Goal: Task Accomplishment & Management: Manage account settings

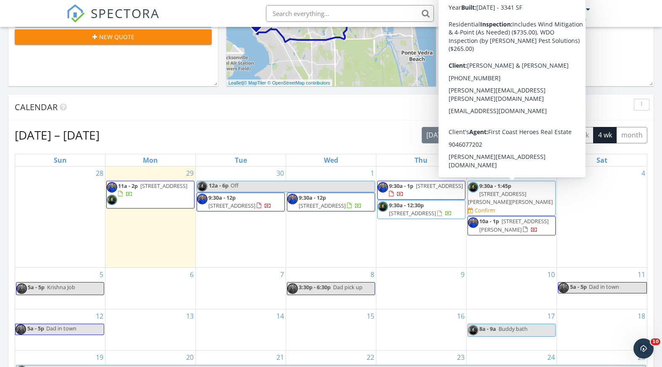
click at [507, 188] on span "9:30a - 1:45p" at bounding box center [495, 186] width 32 height 8
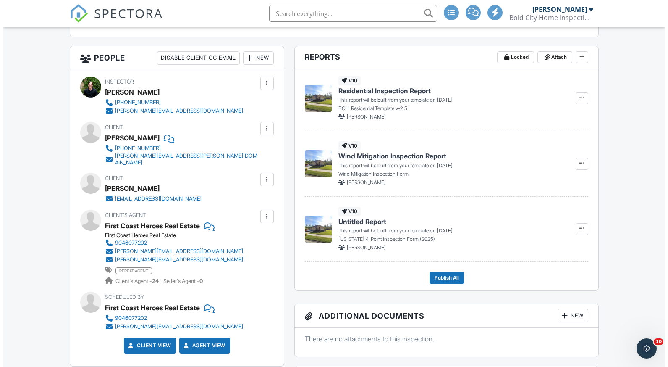
scroll to position [286, 0]
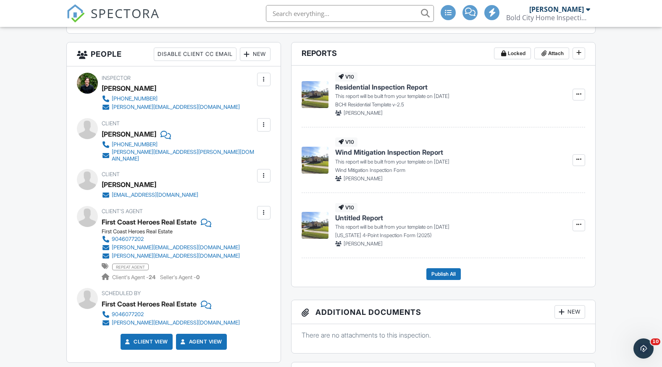
click at [257, 53] on div "New" at bounding box center [255, 53] width 31 height 13
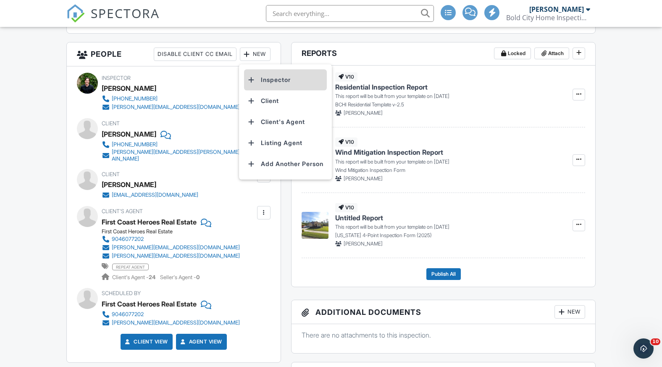
click at [266, 86] on li "Inspector" at bounding box center [285, 79] width 83 height 21
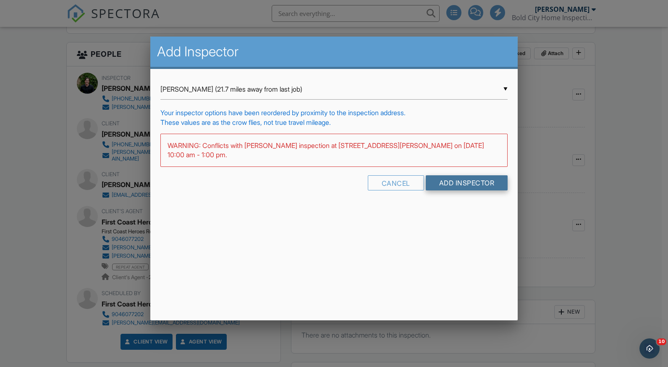
click at [465, 186] on input "Add Inspector" at bounding box center [467, 182] width 82 height 15
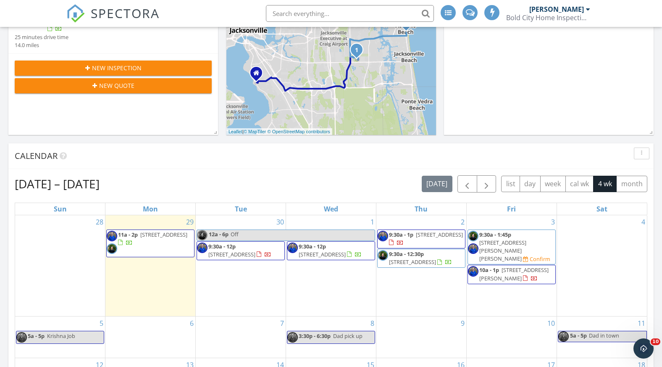
click at [491, 267] on span "[STREET_ADDRESS][PERSON_NAME]" at bounding box center [513, 274] width 69 height 16
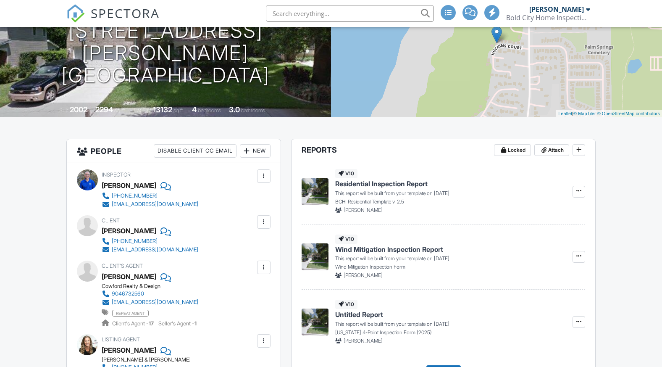
click at [261, 149] on div "New" at bounding box center [255, 150] width 31 height 13
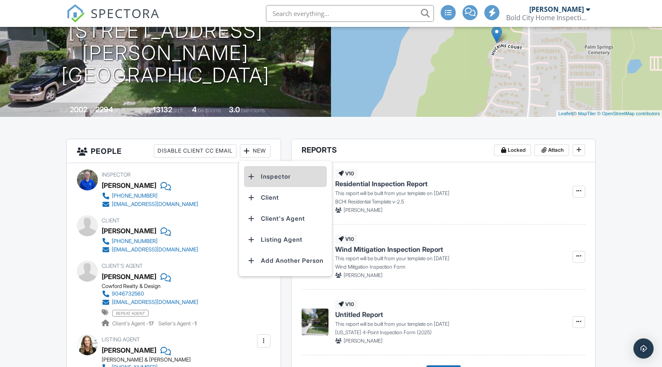
click at [269, 179] on li "Inspector" at bounding box center [285, 176] width 83 height 21
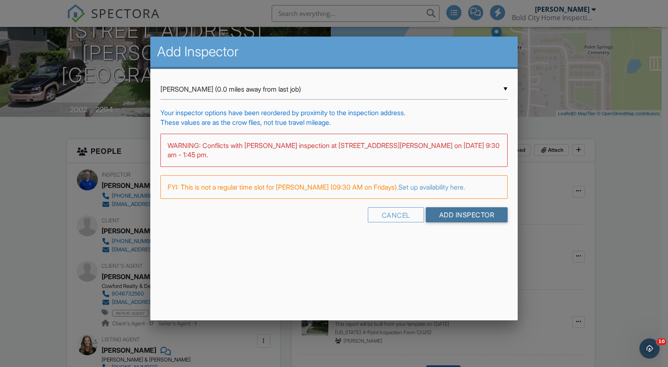
click at [463, 218] on input "Add Inspector" at bounding box center [467, 214] width 82 height 15
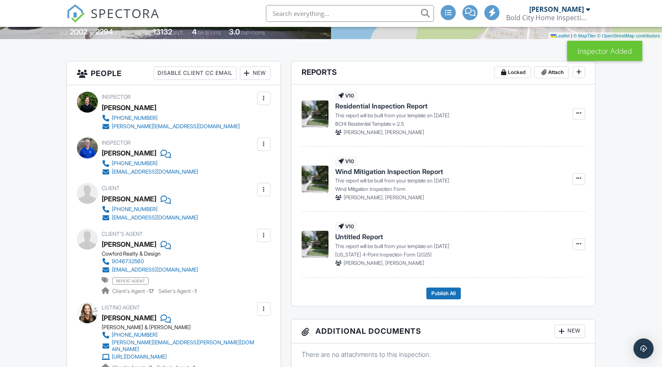
click at [265, 99] on div at bounding box center [264, 98] width 8 height 8
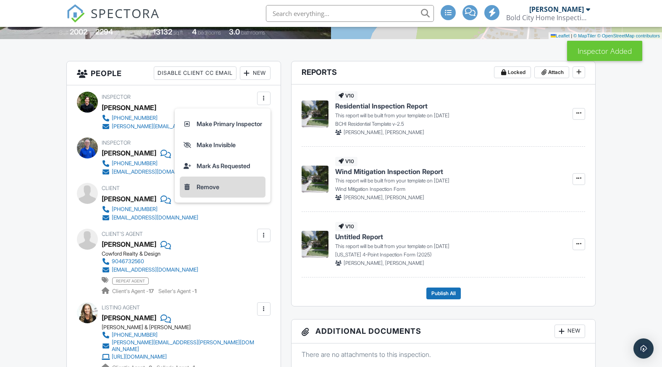
click at [200, 185] on li "Remove" at bounding box center [223, 186] width 86 height 21
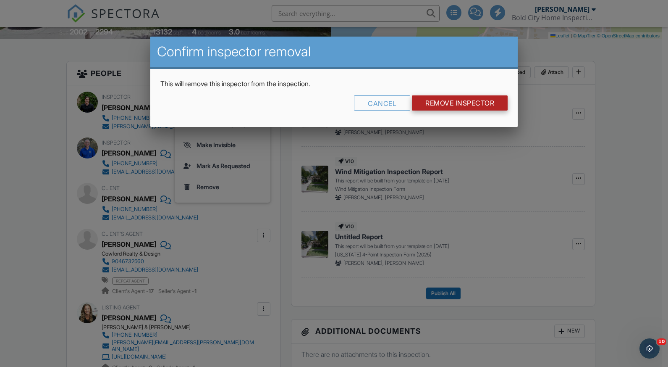
click at [445, 103] on input "Remove Inspector" at bounding box center [460, 102] width 96 height 15
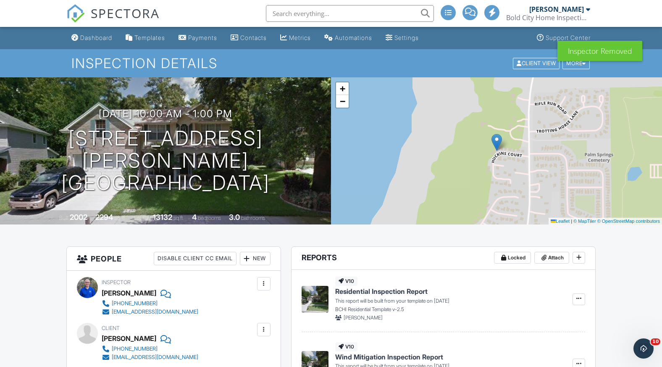
click at [258, 260] on div "New" at bounding box center [255, 258] width 31 height 13
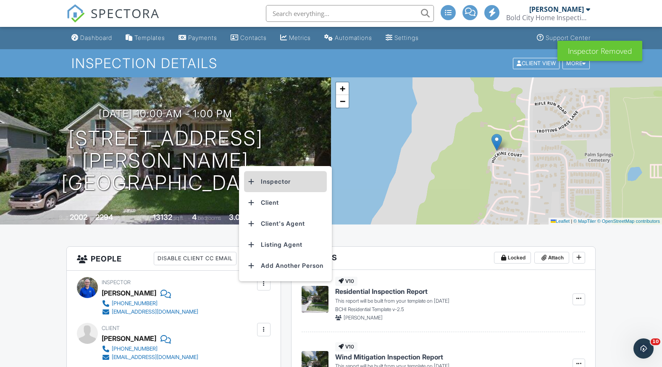
click at [268, 178] on li "Inspector" at bounding box center [285, 181] width 83 height 21
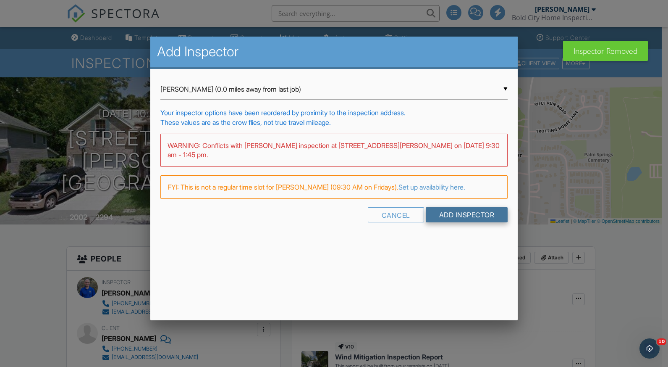
click at [453, 214] on input "Add Inspector" at bounding box center [467, 214] width 82 height 15
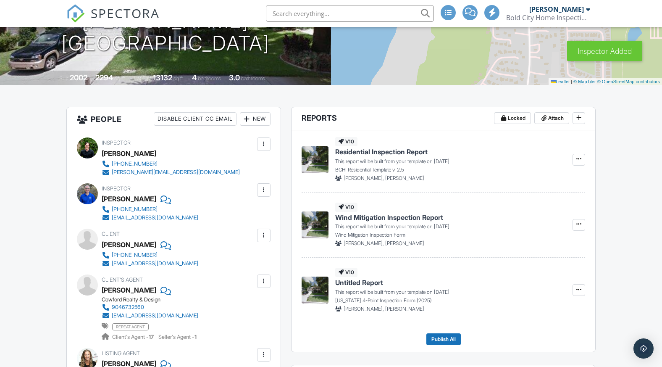
click at [263, 191] on div at bounding box center [264, 190] width 8 height 8
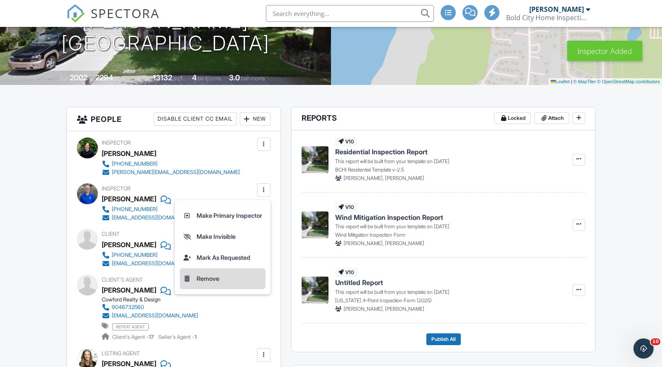
click at [209, 281] on li "Remove" at bounding box center [223, 278] width 86 height 21
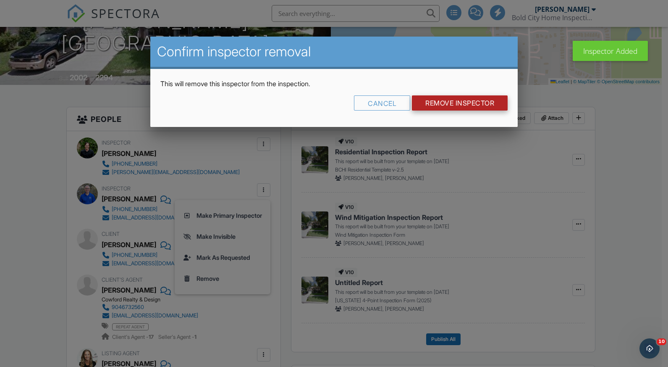
click at [449, 100] on input "Remove Inspector" at bounding box center [460, 102] width 96 height 15
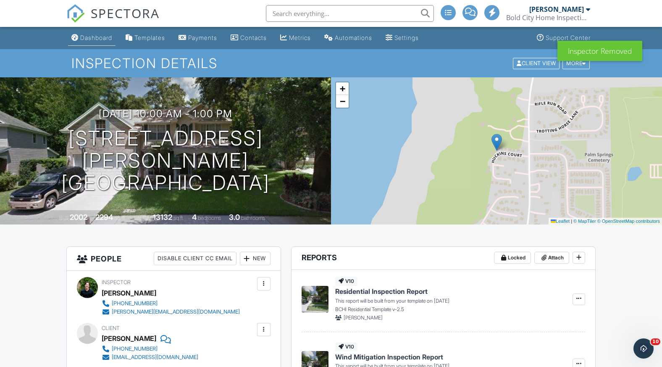
click at [98, 34] on div "Dashboard" at bounding box center [96, 37] width 32 height 7
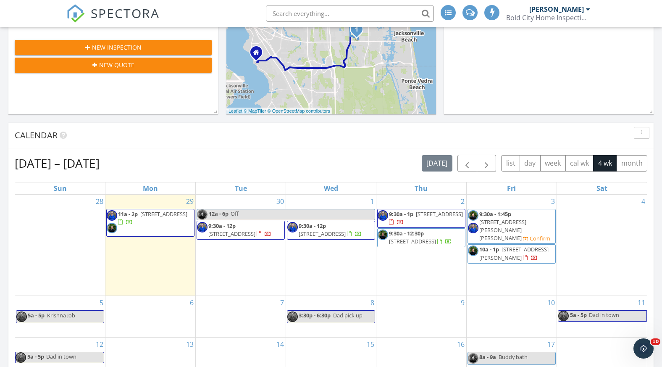
scroll to position [187, 0]
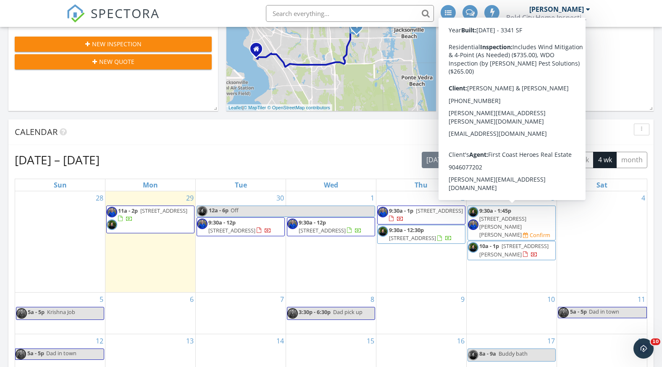
click at [518, 216] on span "132 N Atherley Rd, St. Augustine 32092" at bounding box center [502, 227] width 47 height 24
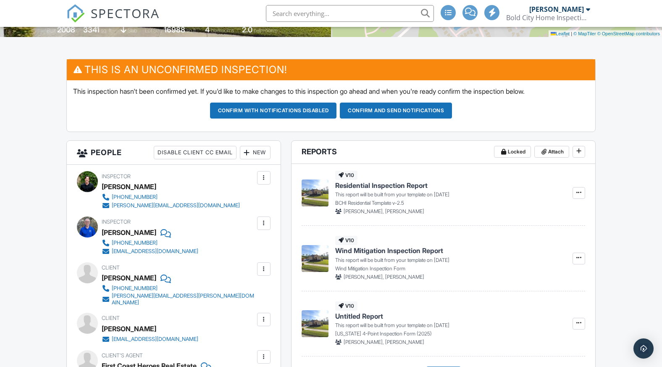
click at [263, 177] on div at bounding box center [264, 177] width 8 height 8
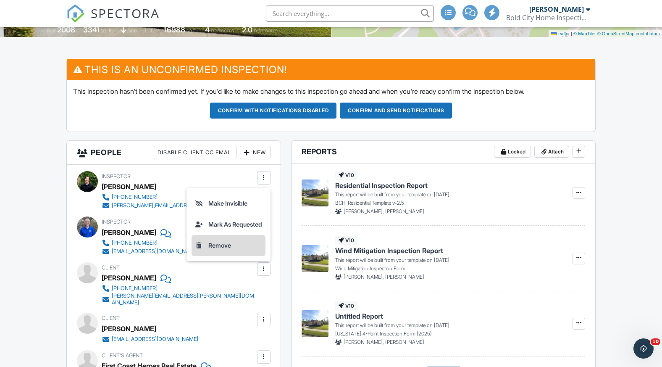
click at [225, 242] on li "Remove" at bounding box center [229, 245] width 74 height 21
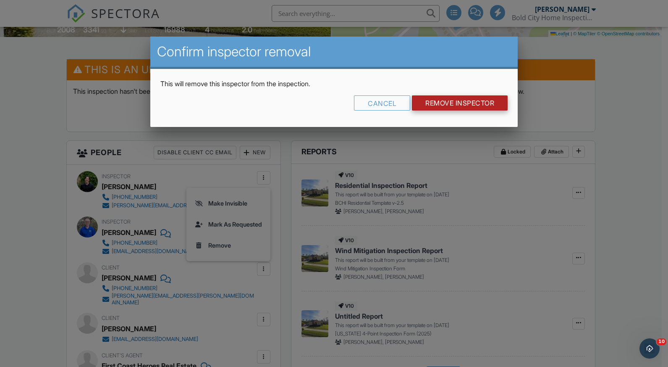
click at [443, 103] on input "Remove Inspector" at bounding box center [460, 102] width 96 height 15
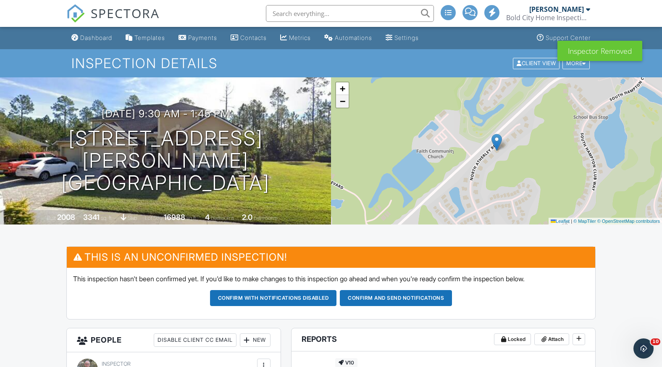
click at [344, 102] on span "−" at bounding box center [342, 101] width 5 height 11
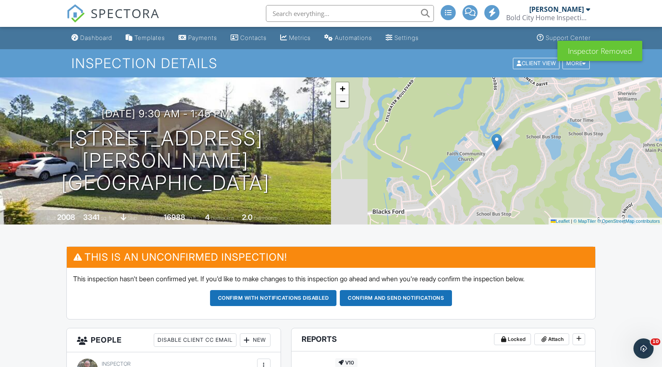
click at [344, 102] on span "−" at bounding box center [342, 101] width 5 height 11
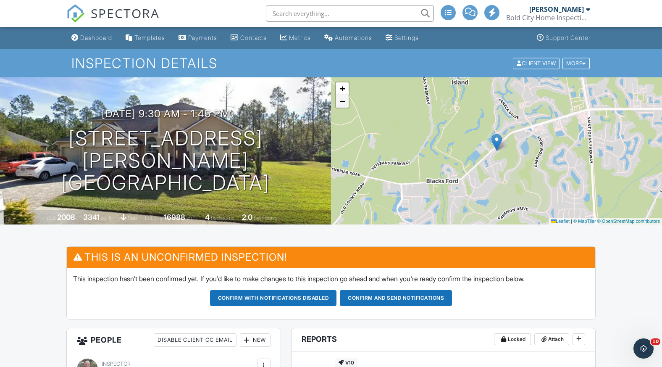
click at [344, 102] on span "−" at bounding box center [342, 101] width 5 height 11
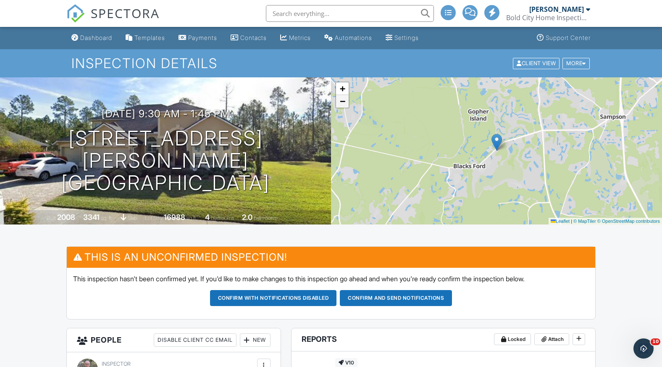
click at [344, 101] on span "−" at bounding box center [342, 101] width 5 height 11
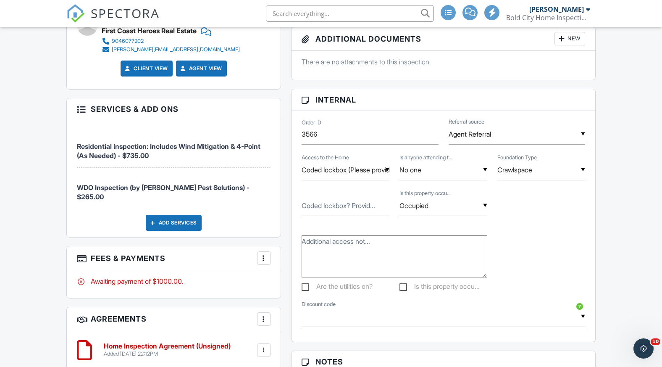
scroll to position [578, 0]
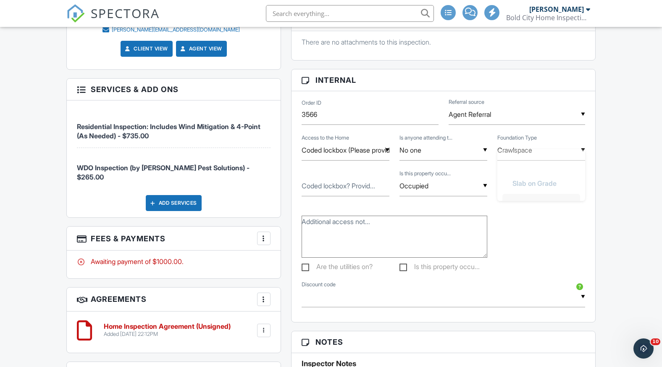
click at [528, 152] on div "▼ Crawlspace Slab on Grade Crawlspace Basement Slab on Grade Crawlspace Basement" at bounding box center [541, 150] width 88 height 21
click at [524, 191] on span "Slab on Grade" at bounding box center [535, 193] width 58 height 21
type input "Slab on Grade"
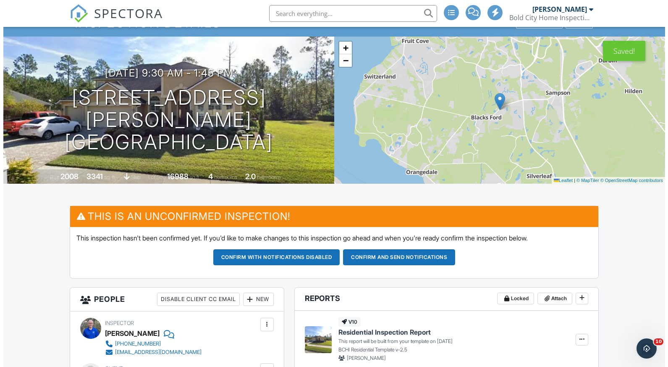
scroll to position [35, 0]
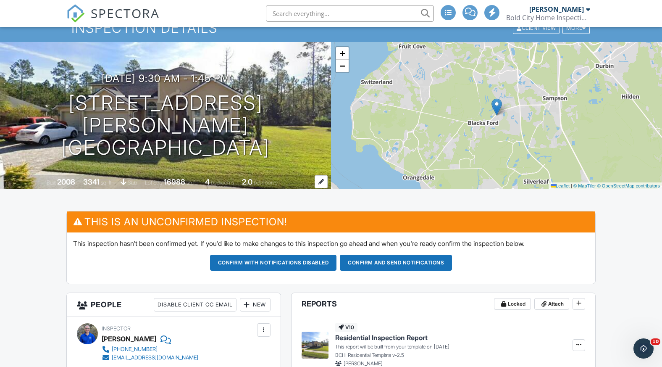
click at [151, 182] on span "Lot Size" at bounding box center [154, 182] width 18 height 6
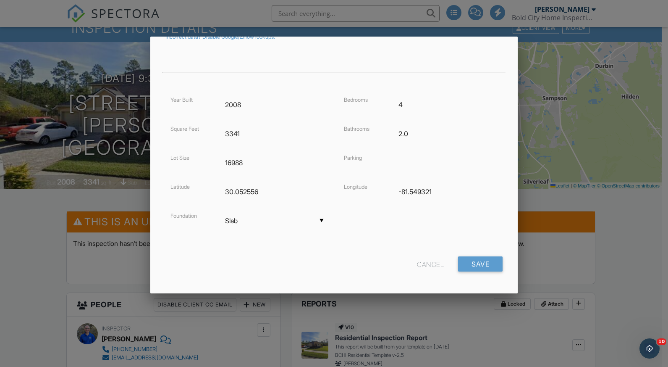
scroll to position [163, 0]
click at [247, 218] on div "▼ Slab Basement Slab Crawlspace Basement Slab Crawlspace" at bounding box center [274, 218] width 99 height 21
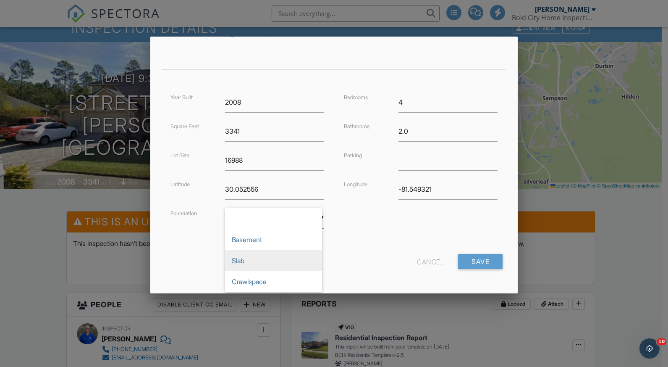
scroll to position [0, 0]
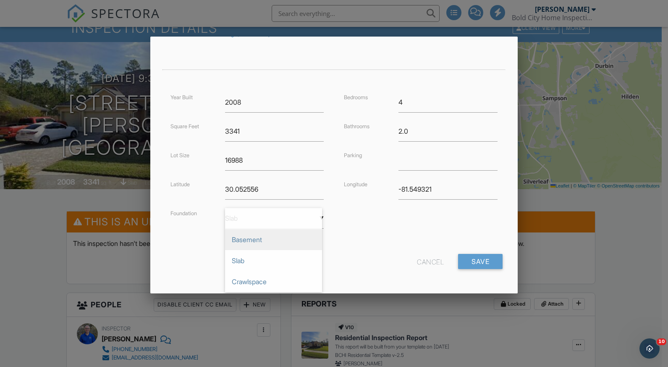
click at [250, 242] on span "Basement" at bounding box center [273, 239] width 97 height 21
type input "Basement"
click at [472, 266] on input "Save" at bounding box center [480, 261] width 45 height 15
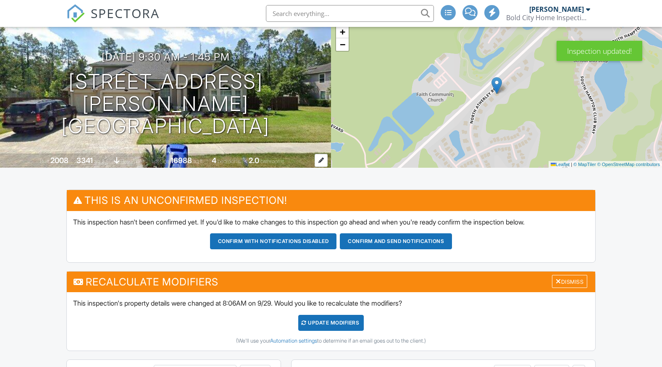
click at [124, 162] on span "basement" at bounding box center [132, 161] width 23 height 6
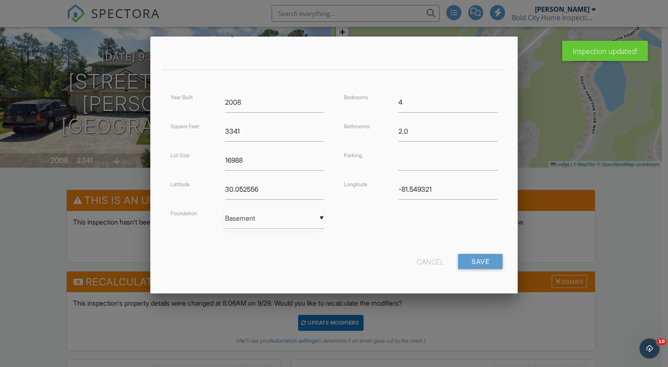
click at [249, 220] on div "▼ Basement Basement Slab Crawlspace Basement Slab Crawlspace" at bounding box center [274, 218] width 99 height 21
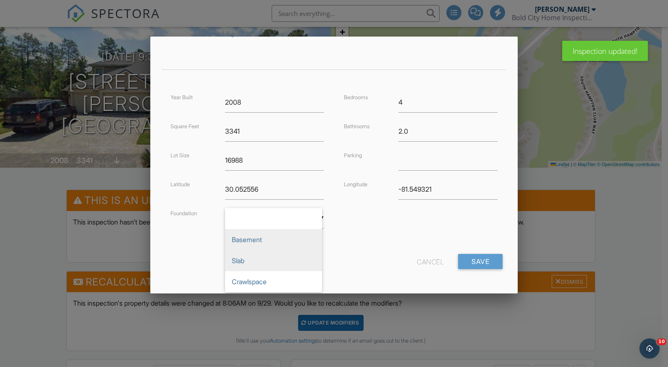
click at [252, 261] on span "Slab" at bounding box center [273, 260] width 97 height 21
type input "Slab"
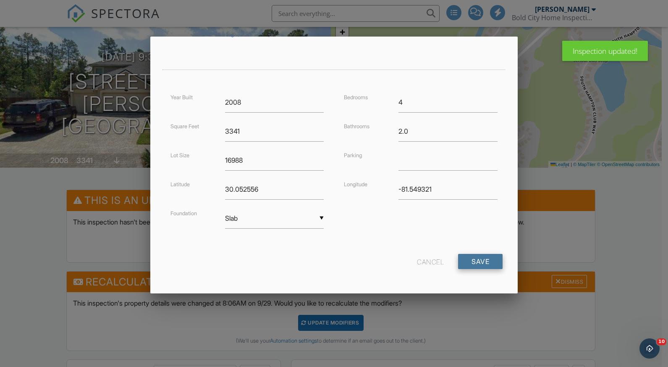
click at [469, 258] on input "Save" at bounding box center [480, 261] width 45 height 15
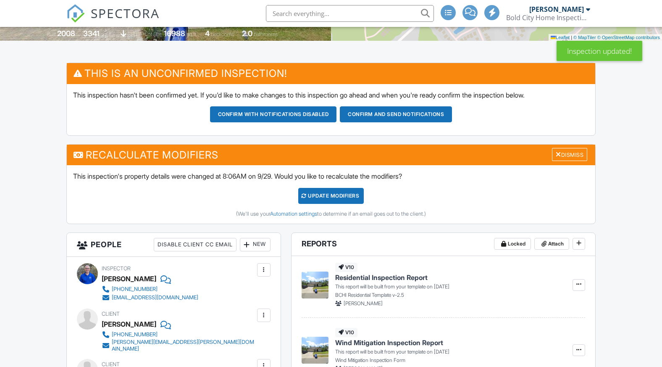
click at [336, 197] on div "UPDATE Modifiers" at bounding box center [331, 196] width 66 height 16
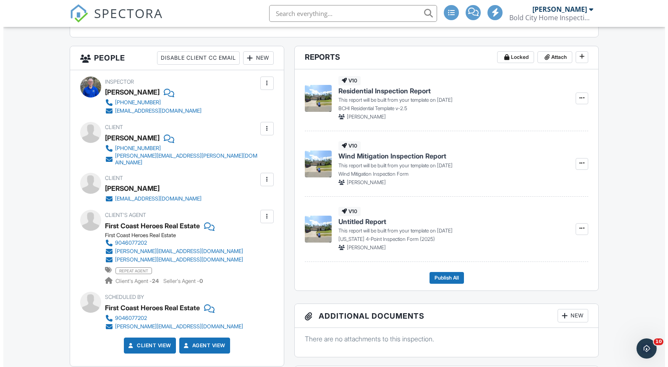
scroll to position [245, 0]
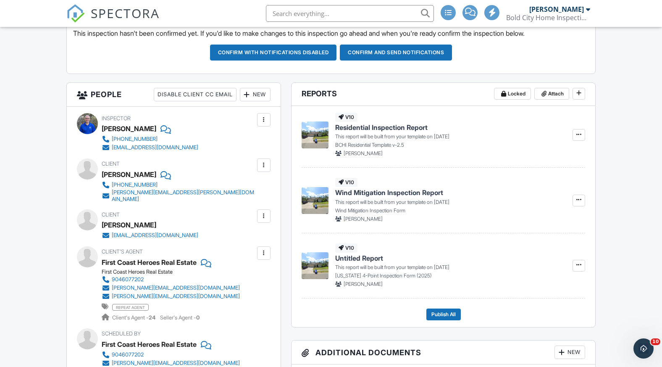
click at [250, 94] on div "New" at bounding box center [255, 94] width 31 height 13
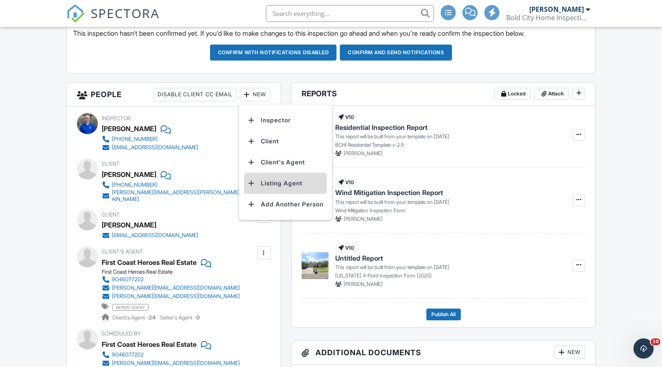
click at [283, 184] on li "Listing Agent" at bounding box center [285, 183] width 83 height 21
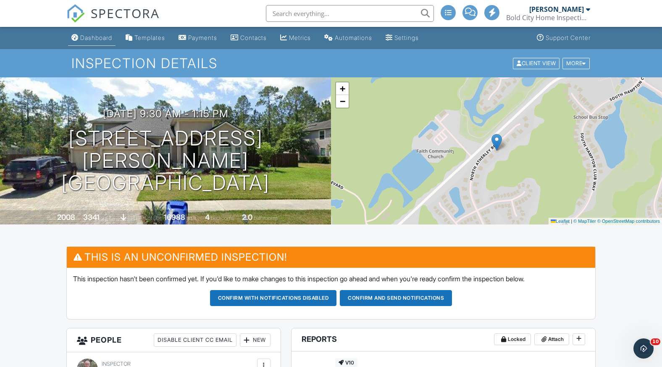
click at [102, 38] on div "Dashboard" at bounding box center [96, 37] width 32 height 7
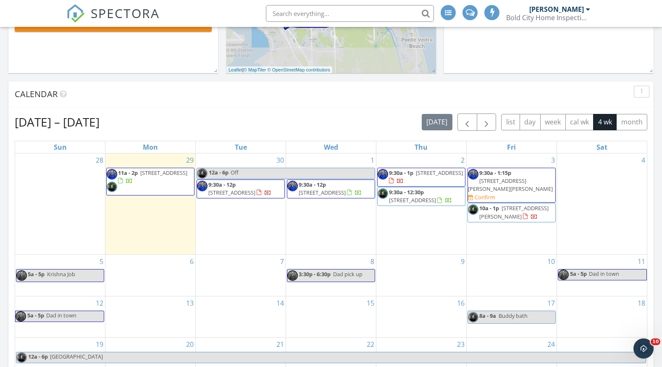
scroll to position [238, 0]
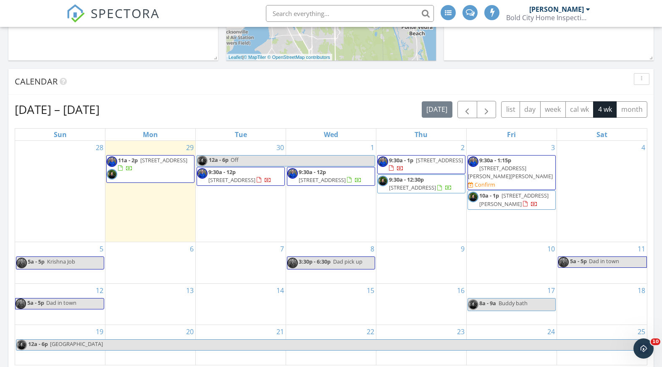
click at [264, 184] on span "9:30a - 12p 95290 Siena Ct, Fernandina Beach 32034" at bounding box center [240, 176] width 87 height 16
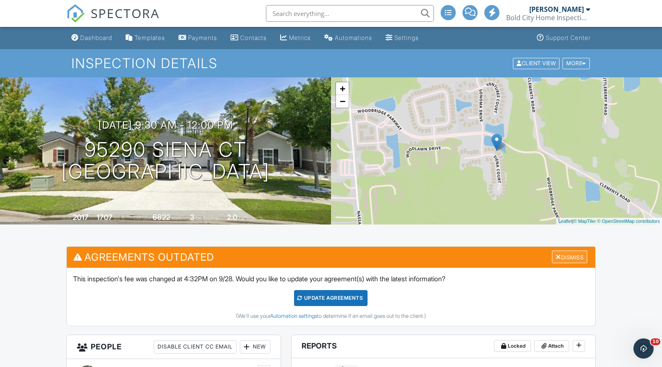
click at [557, 258] on div at bounding box center [558, 256] width 5 height 7
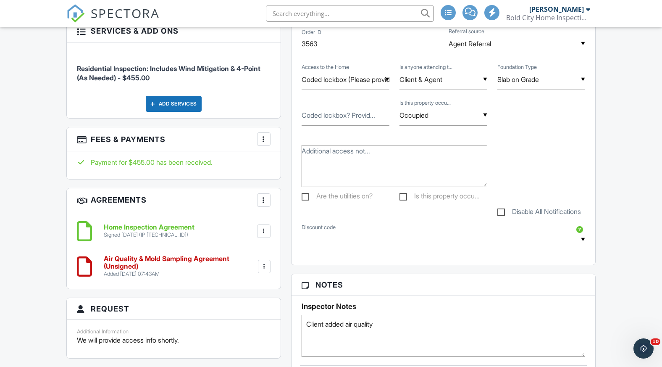
scroll to position [664, 0]
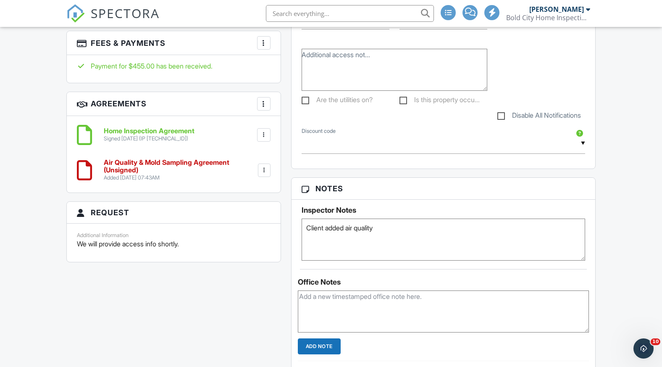
click at [264, 170] on div at bounding box center [264, 170] width 8 height 8
drag, startPoint x: 186, startPoint y: 310, endPoint x: 195, endPoint y: 293, distance: 19.9
click at [187, 310] on div "All emails and texts are disabled for this inspection! All emails and texts hav…" at bounding box center [331, 124] width 540 height 1084
click at [265, 168] on div at bounding box center [264, 170] width 8 height 8
click at [244, 230] on li "Delete" at bounding box center [242, 235] width 48 height 21
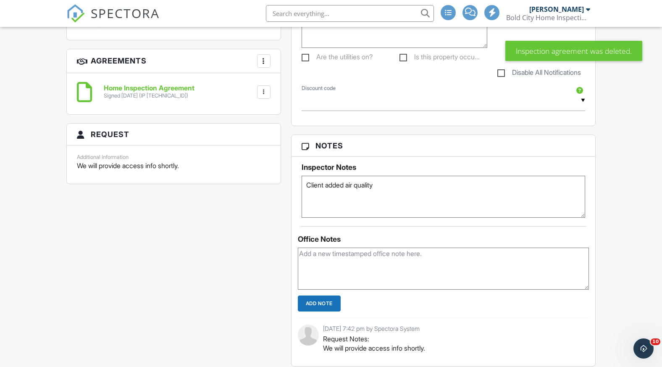
drag, startPoint x: 376, startPoint y: 192, endPoint x: 271, endPoint y: 187, distance: 104.3
click at [271, 187] on div "All emails and texts are disabled for this inspection! All emails and texts hav…" at bounding box center [331, 82] width 540 height 1084
click at [158, 287] on div "All emails and texts are disabled for this inspection! All emails and texts hav…" at bounding box center [331, 82] width 540 height 1084
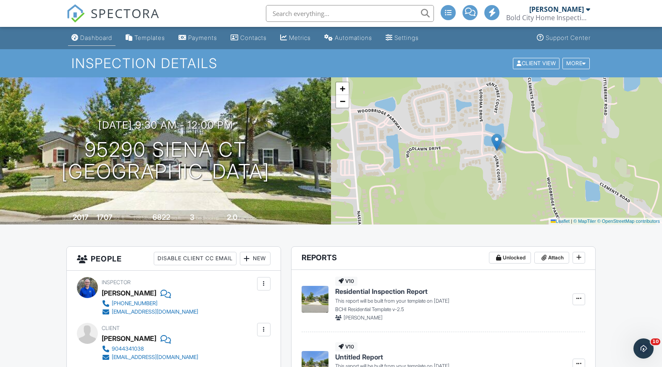
click at [95, 38] on div "Dashboard" at bounding box center [96, 37] width 32 height 7
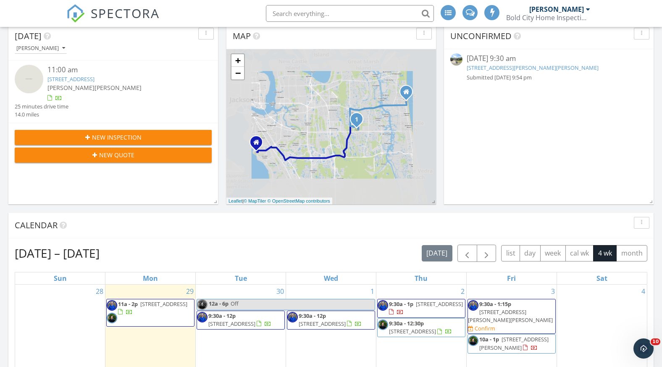
scroll to position [166, 0]
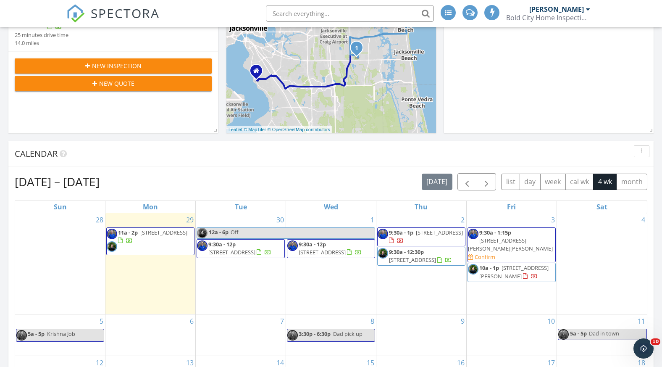
click at [517, 237] on span "[STREET_ADDRESS][PERSON_NAME][PERSON_NAME]" at bounding box center [510, 245] width 85 height 16
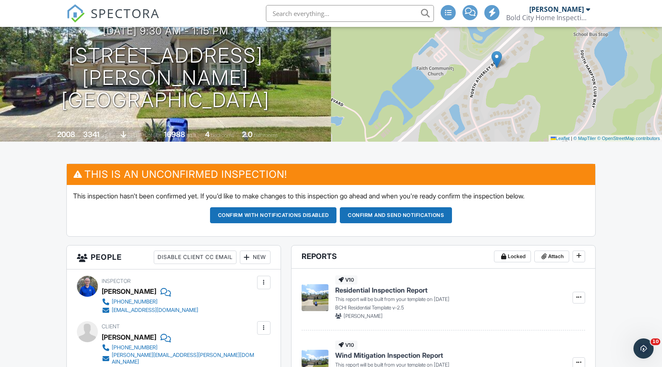
scroll to position [76, 0]
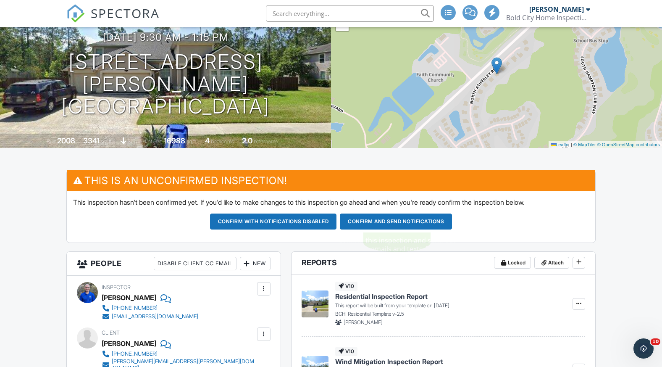
click at [396, 223] on button "Confirm and send notifications" at bounding box center [396, 221] width 112 height 16
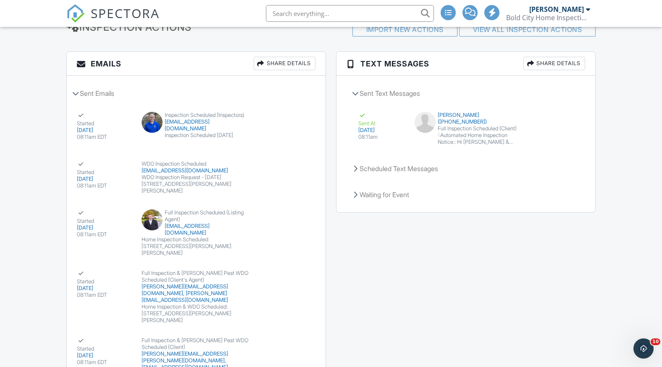
scroll to position [1370, 0]
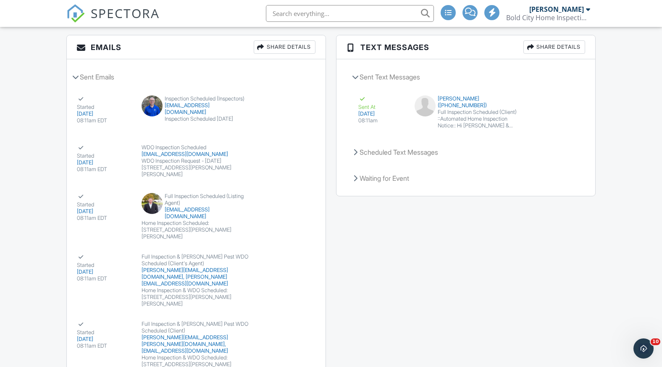
click at [76, 20] on img at bounding box center [75, 13] width 18 height 18
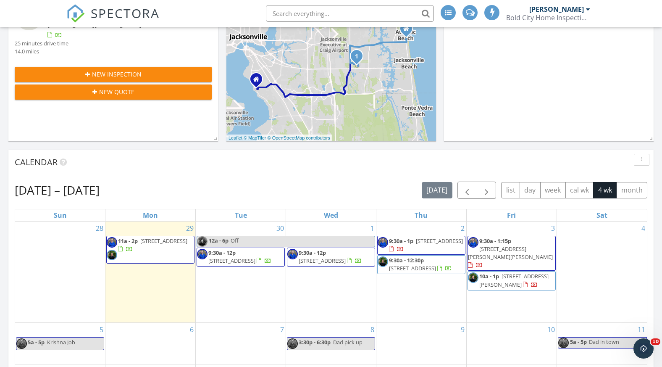
scroll to position [160, 0]
